Goal: Task Accomplishment & Management: Manage account settings

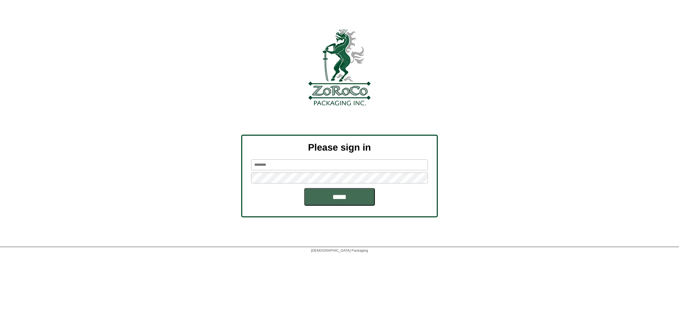
type input "*******"
click at [355, 202] on input "*****" at bounding box center [339, 197] width 71 height 18
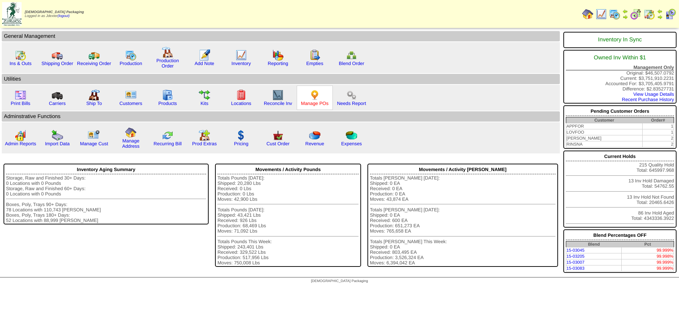
click at [326, 104] on link "Manage POs" at bounding box center [315, 103] width 28 height 5
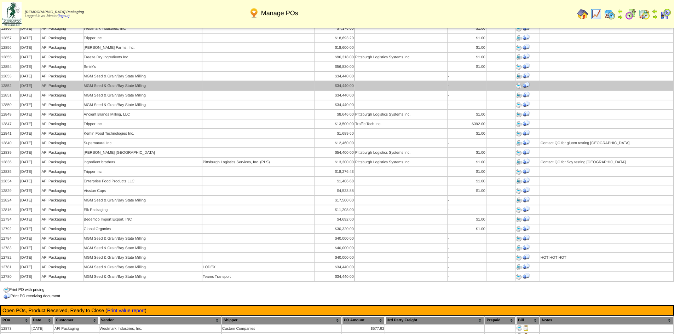
scroll to position [318, 0]
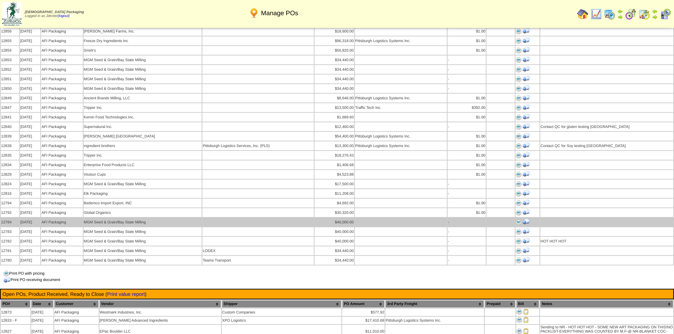
click at [517, 220] on img at bounding box center [518, 223] width 6 height 6
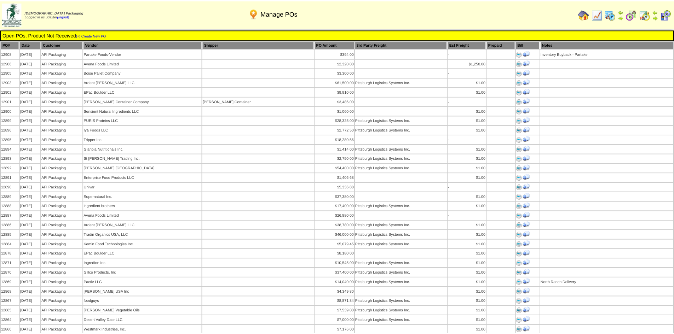
scroll to position [318, 0]
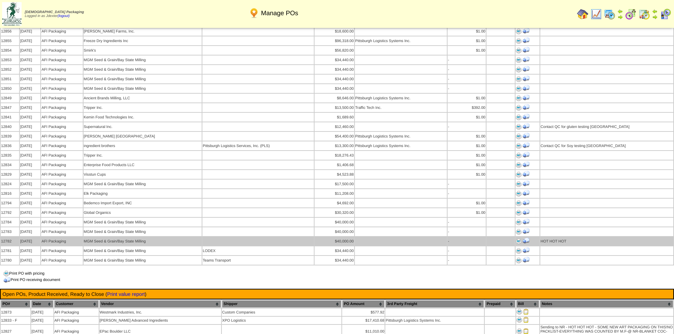
click at [517, 239] on img at bounding box center [518, 242] width 6 height 6
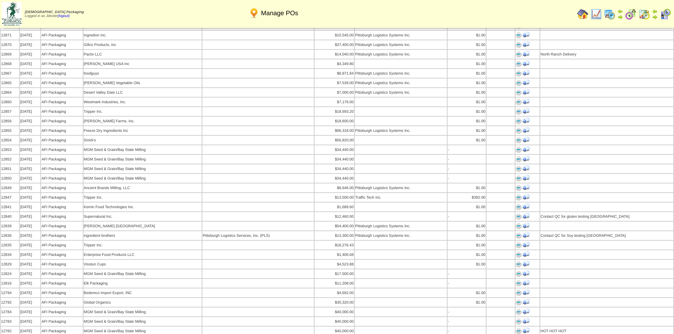
scroll to position [212, 0]
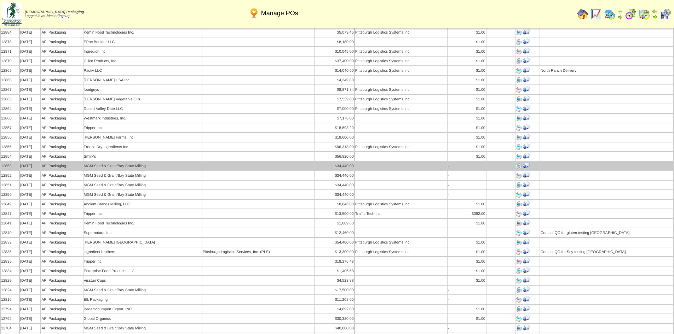
click at [517, 163] on img at bounding box center [518, 166] width 6 height 6
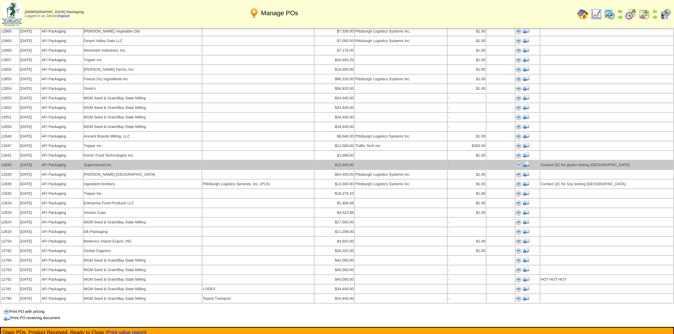
scroll to position [283, 0]
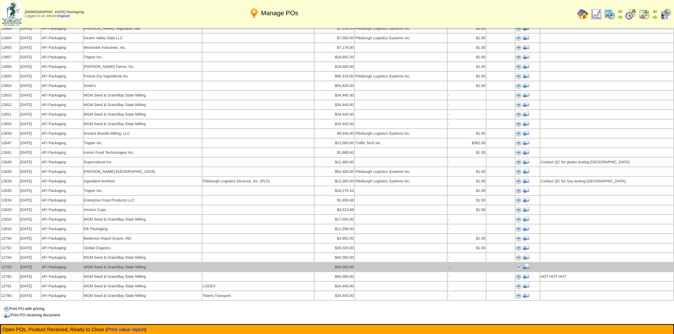
click at [518, 264] on img at bounding box center [518, 267] width 6 height 6
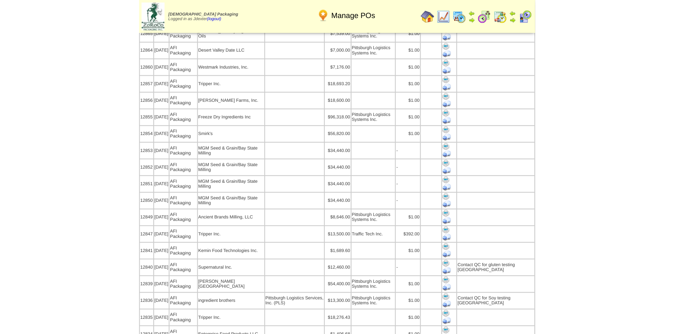
scroll to position [283, 0]
